Goal: Task Accomplishment & Management: Manage account settings

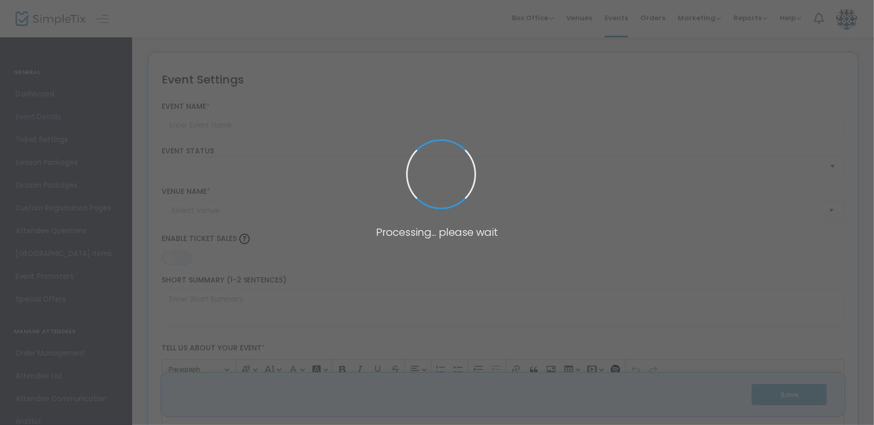
type input "NEXT UP: Eat Small Plates - A Book Signing Event with [PERSON_NAME] and [PERSON…"
type textarea "NEXT UP: Eat Small Plates – A Book Signing with [PERSON_NAME] and [PERSON_NAME]…"
type input "Register Now"
type input "Kaplen JCC on The Palisades, [PERSON_NAME] Auditorium"
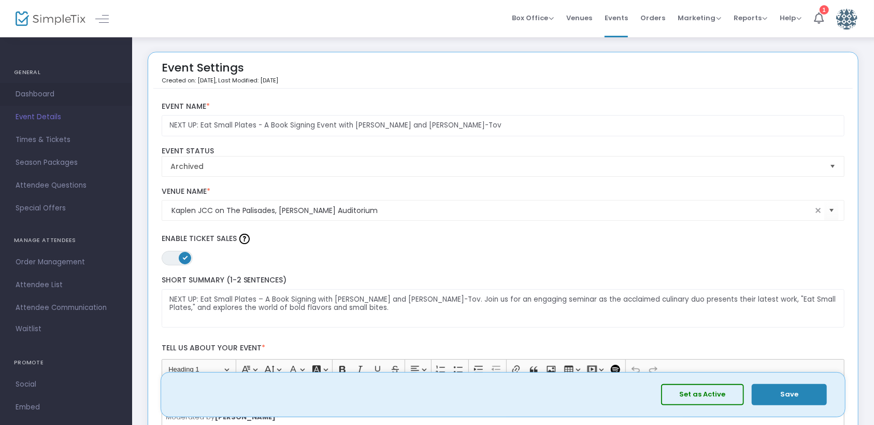
click at [46, 99] on span "Dashboard" at bounding box center [66, 94] width 101 height 13
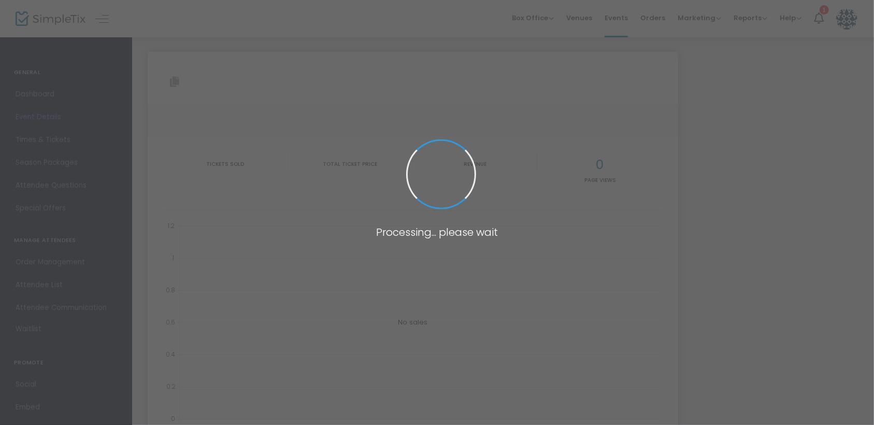
type input "[URL][DOMAIN_NAME]"
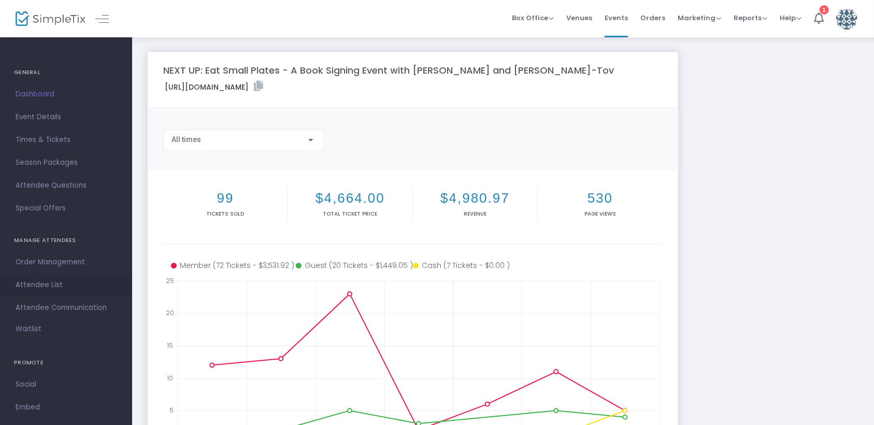
click at [54, 289] on span "Attendee List" at bounding box center [66, 284] width 101 height 13
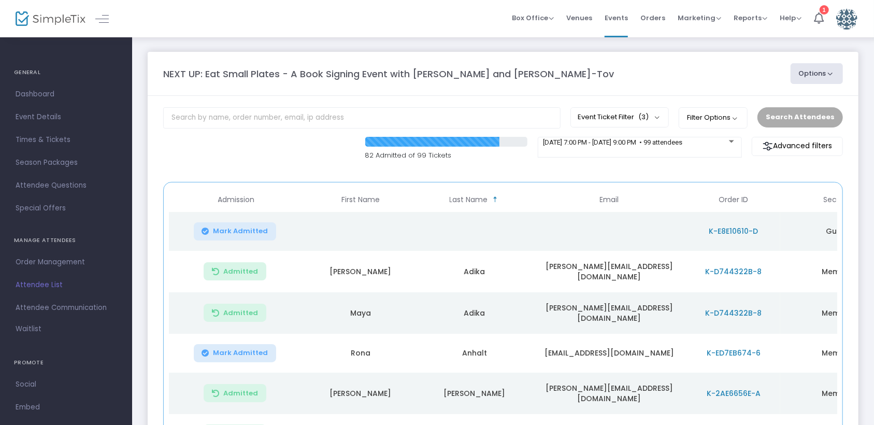
click at [827, 76] on button "Options" at bounding box center [817, 73] width 53 height 21
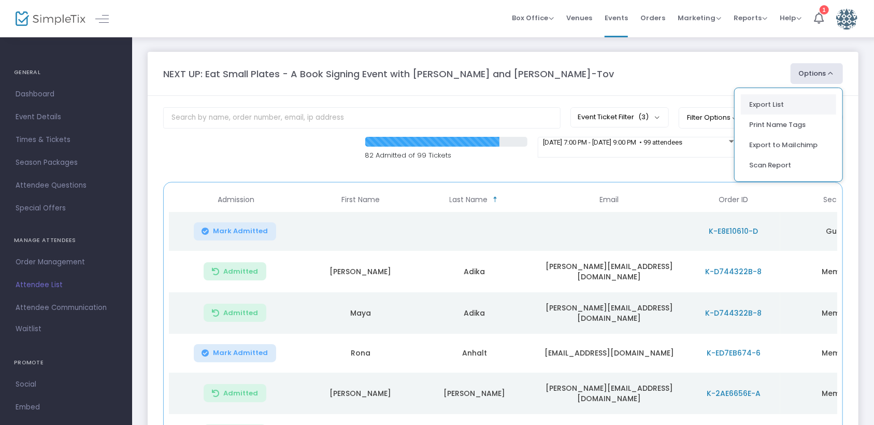
click at [788, 99] on li "Export List" at bounding box center [788, 104] width 95 height 20
radio input "false"
radio input "true"
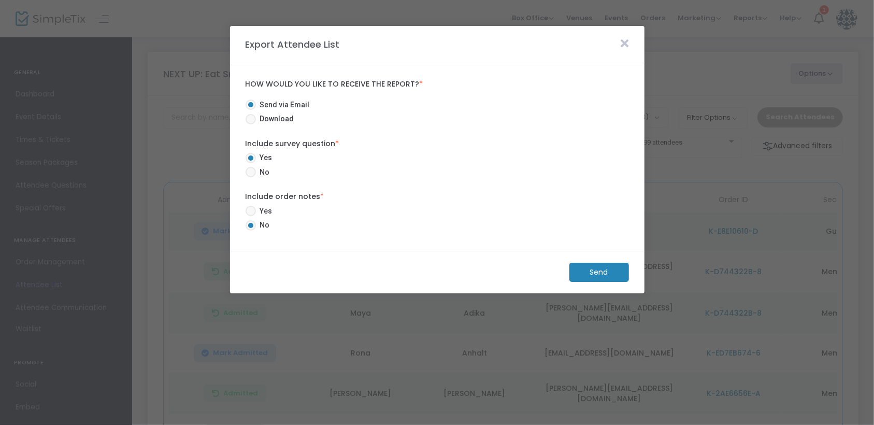
click at [250, 120] on span at bounding box center [251, 119] width 10 height 10
click at [250, 124] on input "Download" at bounding box center [250, 124] width 1 height 1
radio input "true"
click at [251, 168] on span at bounding box center [251, 172] width 10 height 10
click at [251, 177] on input "No" at bounding box center [250, 177] width 1 height 1
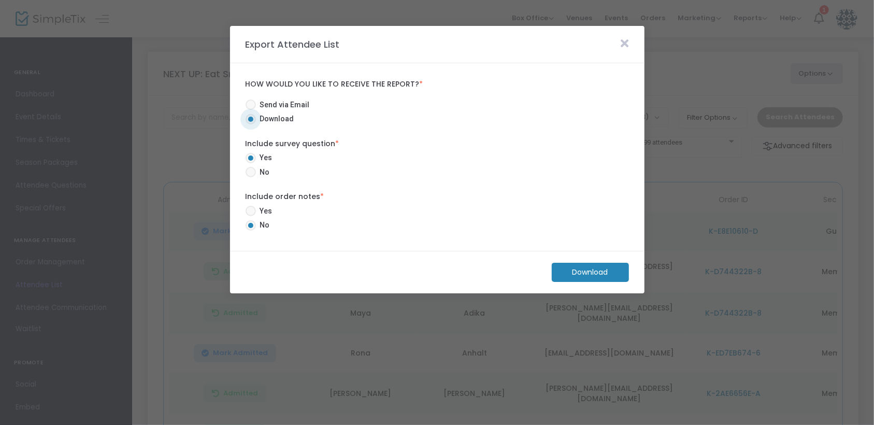
radio input "true"
click at [575, 264] on m-button "Download" at bounding box center [590, 272] width 77 height 19
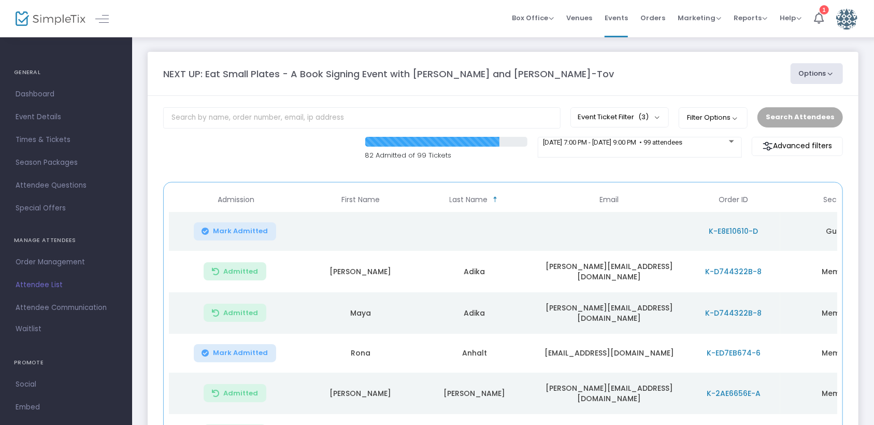
click at [829, 69] on button "Options" at bounding box center [817, 73] width 53 height 21
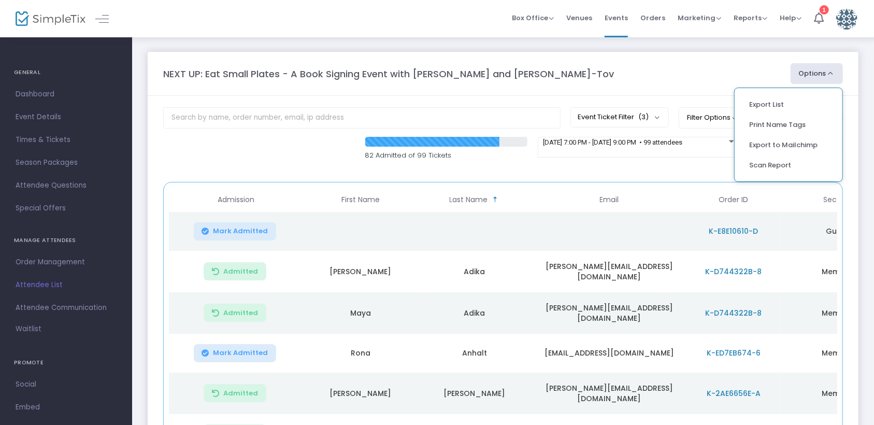
click at [539, 165] on div "82 Admitted of 99 Tickets [DATE] 7:00 PM - [DATE] 9:00 PM • 99 attendees Advanc…" at bounding box center [503, 154] width 690 height 35
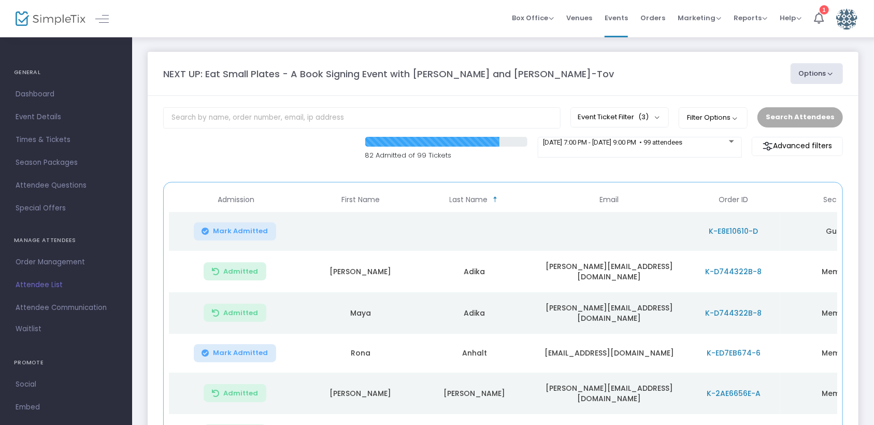
click at [574, 69] on div "NEXT UP: Eat Small Plates - A Book Signing Event with [PERSON_NAME] and [PERSON…" at bounding box center [472, 74] width 628 height 14
click at [683, 146] on span "9/10/2025 @ 7:00 PM - 9/10/2025 @ 9:00 PM • 99 attendees" at bounding box center [612, 148] width 139 height 8
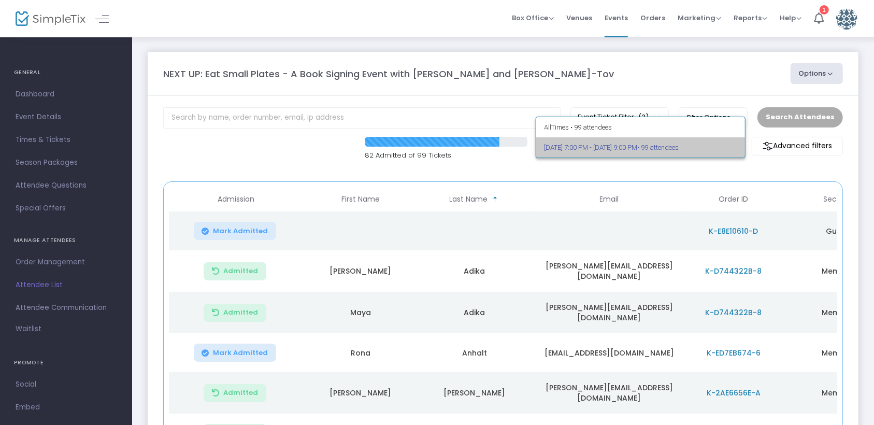
click at [680, 144] on span "• 99 attendees" at bounding box center [658, 148] width 41 height 8
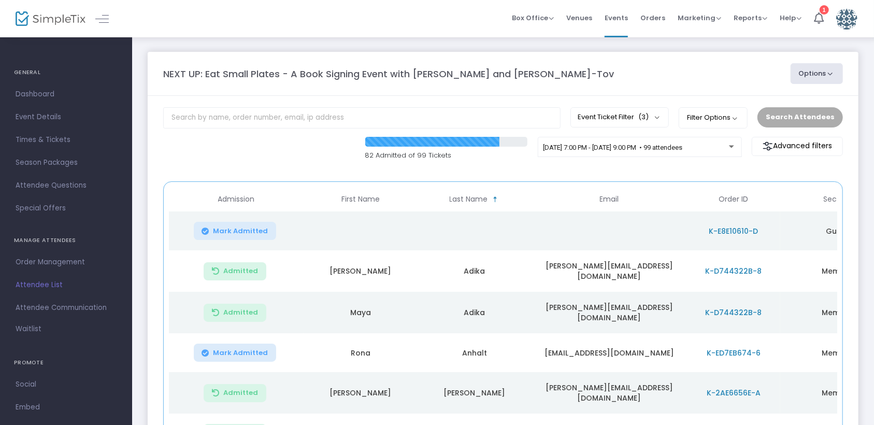
click at [45, 264] on span "Order Management" at bounding box center [66, 262] width 101 height 13
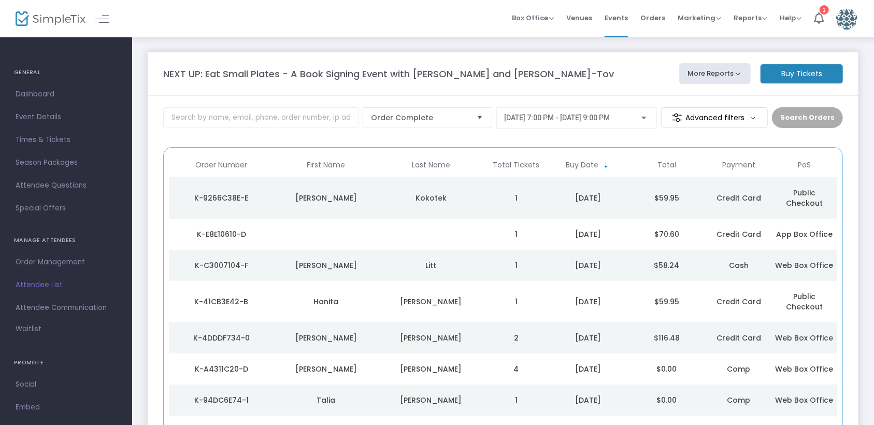
drag, startPoint x: 712, startPoint y: 89, endPoint x: 705, endPoint y: 75, distance: 15.1
click at [711, 87] on m-panel-header "NEXT UP: Eat Small Plates - A Book Signing Event with Ben and Zikki Siman-Tov M…" at bounding box center [503, 74] width 711 height 44
click at [703, 73] on button "More Reports" at bounding box center [716, 73] width 72 height 21
click at [720, 118] on li "Export Order List" at bounding box center [735, 119] width 109 height 20
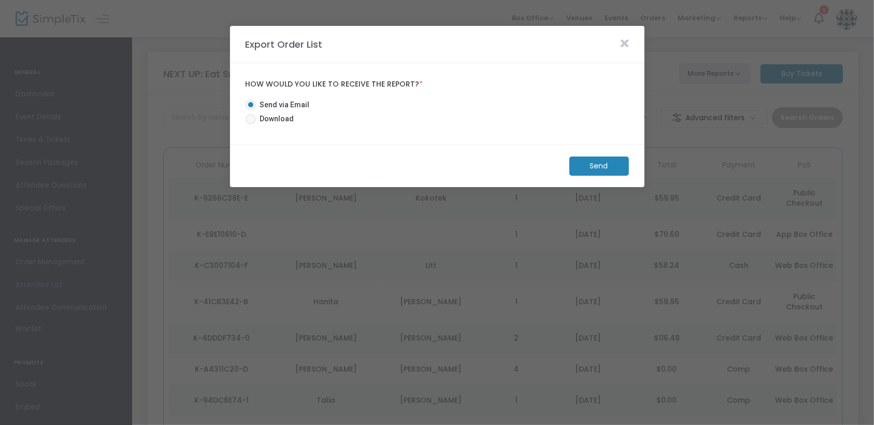
click at [272, 118] on span "Download" at bounding box center [275, 119] width 38 height 11
click at [251, 124] on input "Download" at bounding box center [250, 124] width 1 height 1
radio input "true"
click at [587, 166] on m-button "Download" at bounding box center [590, 166] width 77 height 19
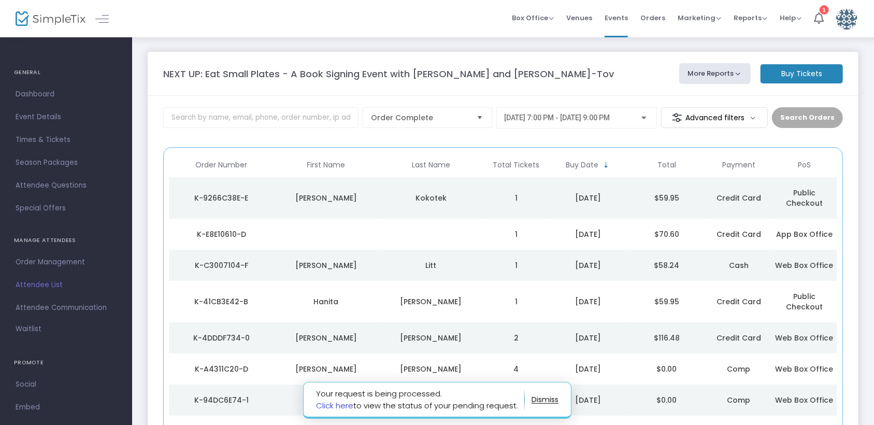
click at [350, 406] on link "Click here" at bounding box center [334, 405] width 37 height 11
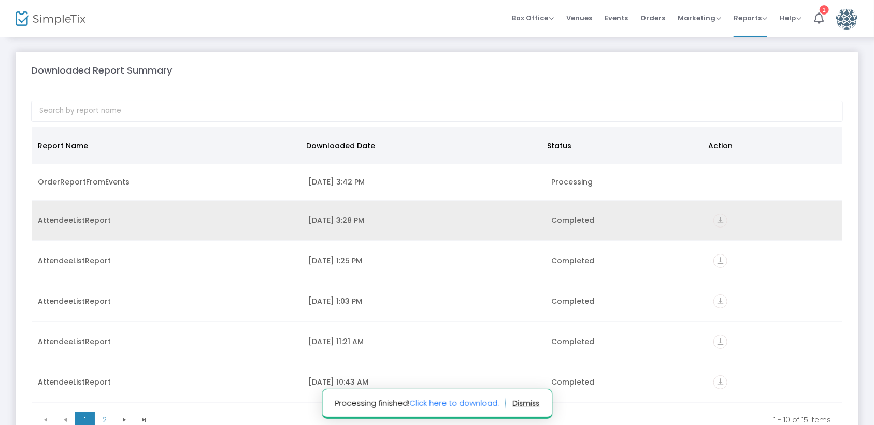
click at [718, 219] on icon "vertical_align_bottom" at bounding box center [721, 221] width 14 height 14
